Goal: Find specific page/section: Find specific page/section

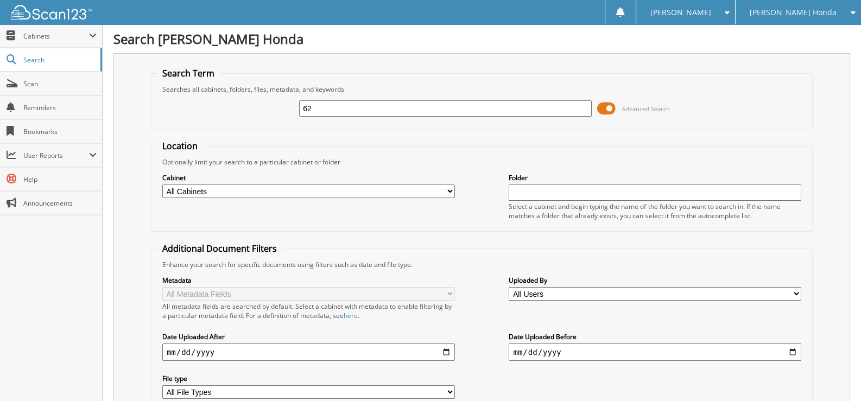
type input "6"
type input "594052"
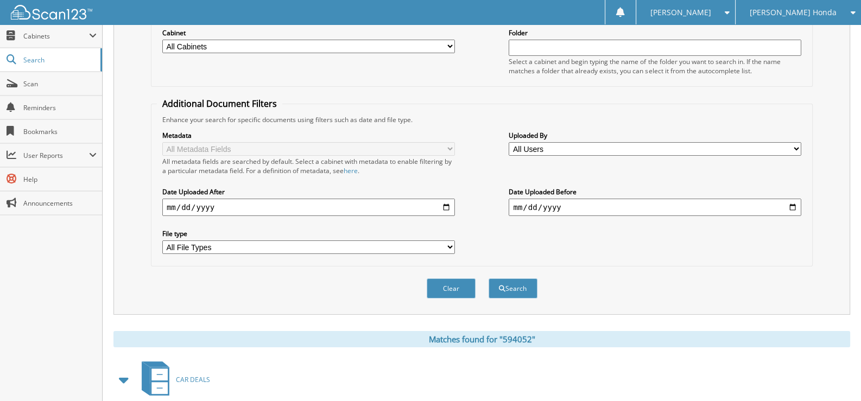
scroll to position [236, 0]
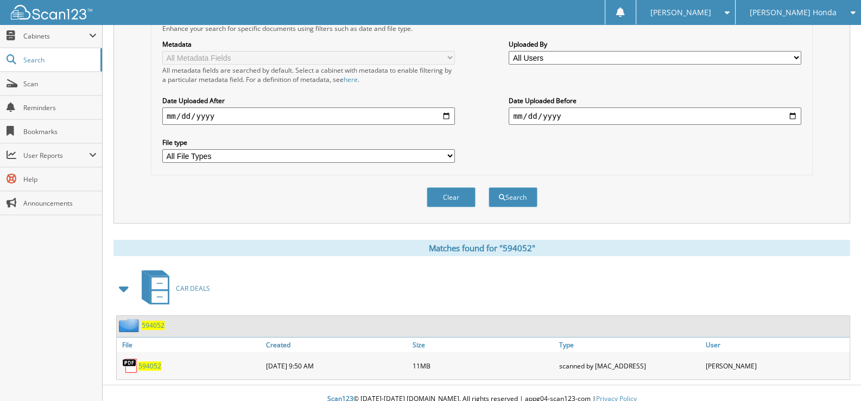
click at [151, 362] on span "594052" at bounding box center [149, 366] width 23 height 9
